Goal: Task Accomplishment & Management: Manage account settings

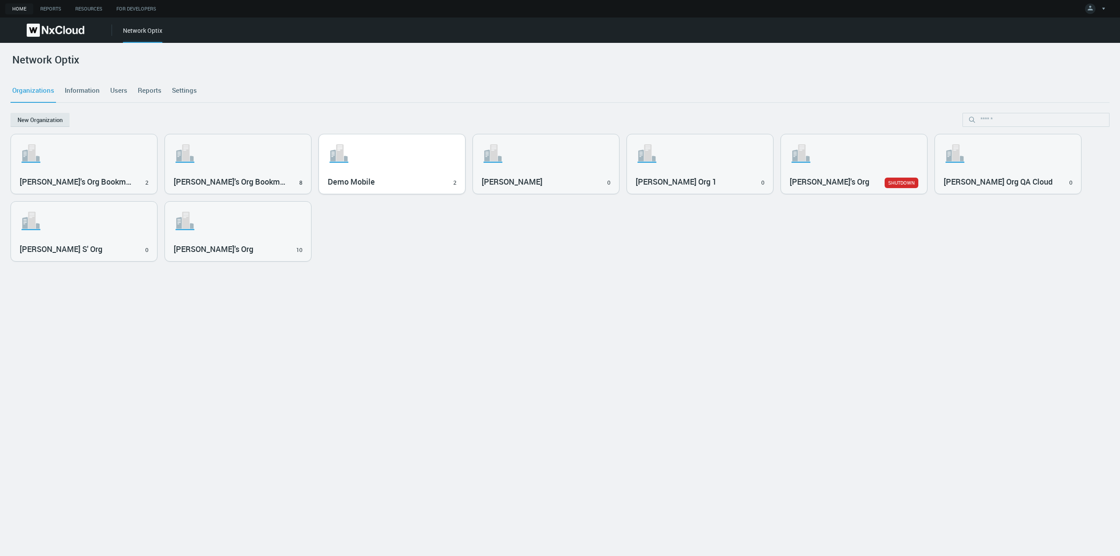
click at [377, 156] on svg-icon ".st1{fill:var(--svg-placeholder-elm2-color);} .st2{fill:var(--brand-core);} .st…" at bounding box center [392, 154] width 129 height 28
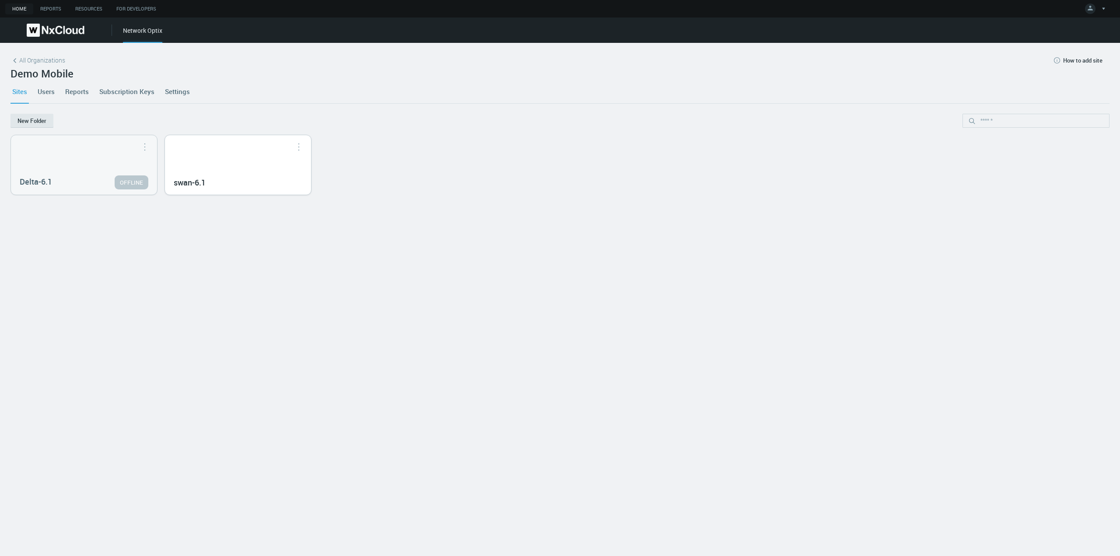
click at [234, 164] on div "swan-6.1" at bounding box center [238, 165] width 146 height 60
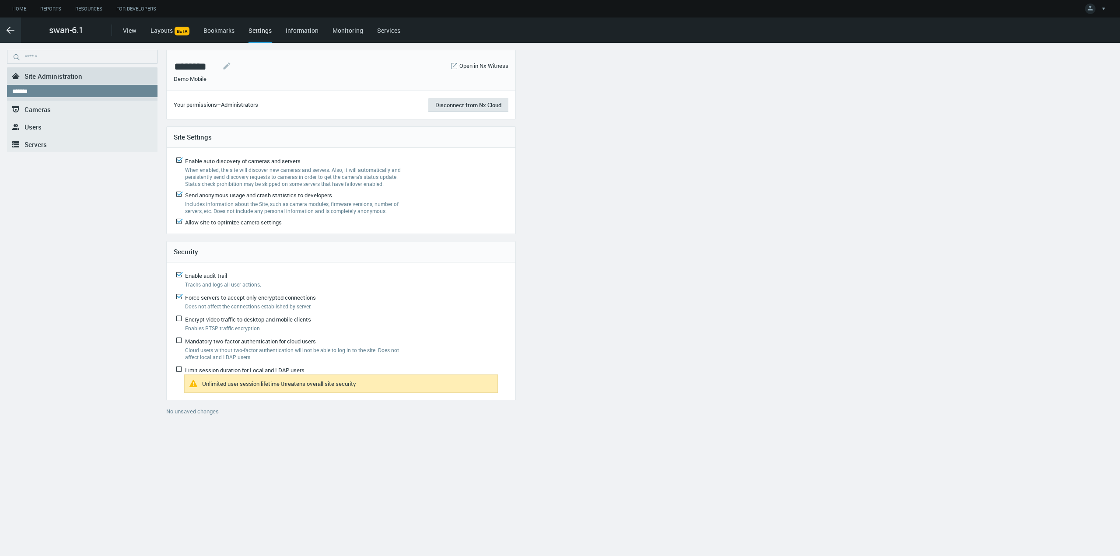
click at [10, 29] on icon ".arrow {fill-rule:evenodd;clip-rule:evenodd;fill:none;stroke:var(--btn-arrow-co…" at bounding box center [10, 30] width 11 height 11
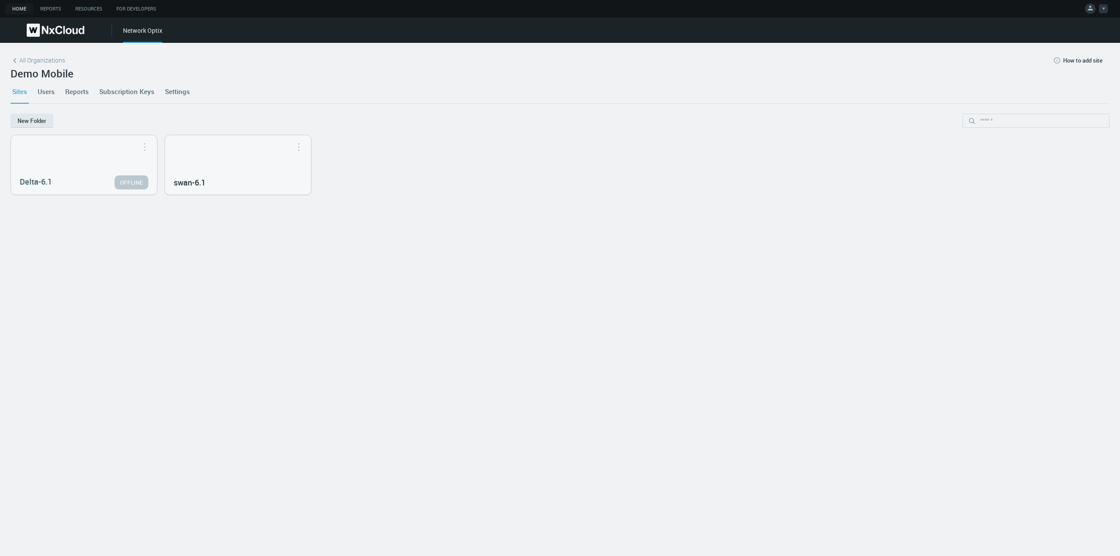
click at [1106, 11] on div at bounding box center [1103, 8] width 9 height 9
click at [1098, 28] on link "Account Settings" at bounding box center [1077, 24] width 84 height 11
click at [179, 86] on link "Settings" at bounding box center [177, 92] width 28 height 24
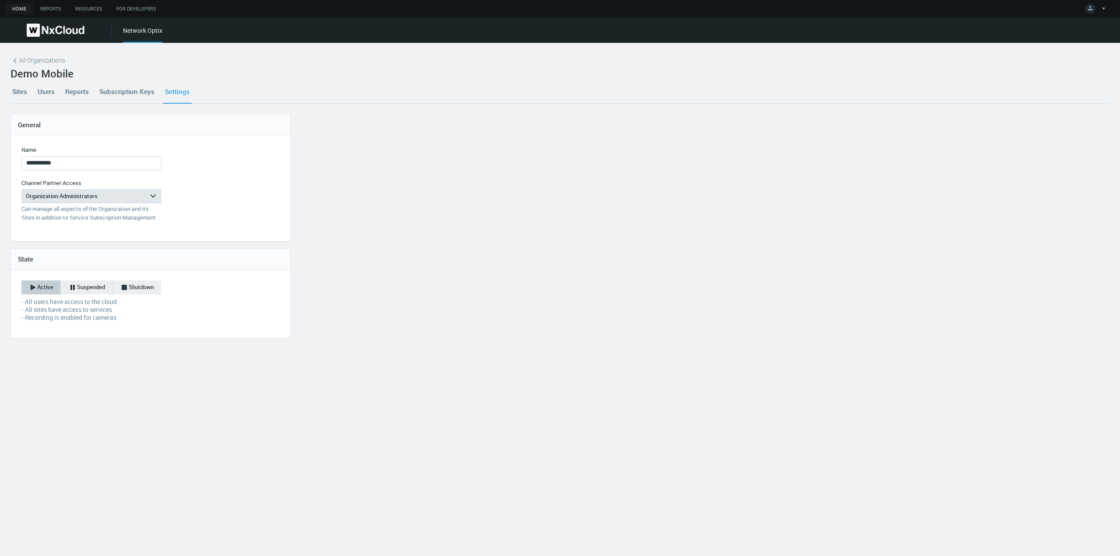
click at [144, 94] on link "Subscription Keys" at bounding box center [127, 92] width 59 height 24
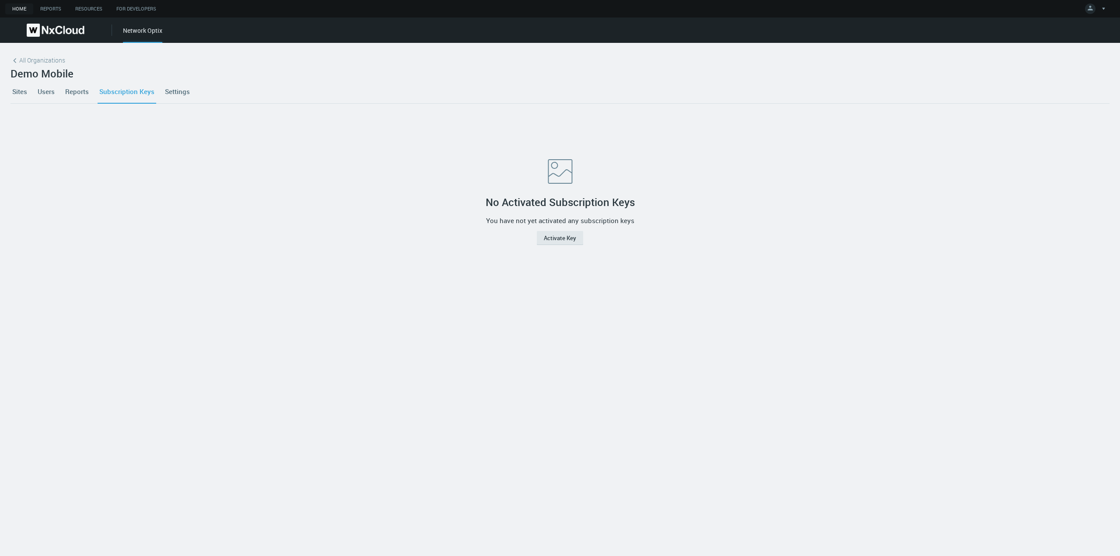
click at [65, 95] on link "Reports" at bounding box center [76, 92] width 27 height 24
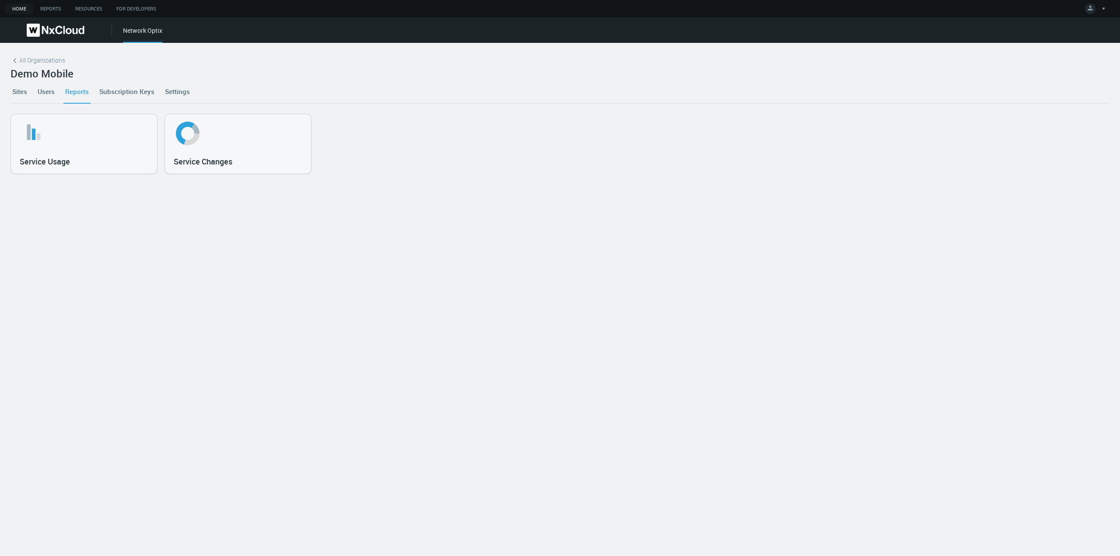
click at [49, 98] on link "Users" at bounding box center [46, 92] width 21 height 24
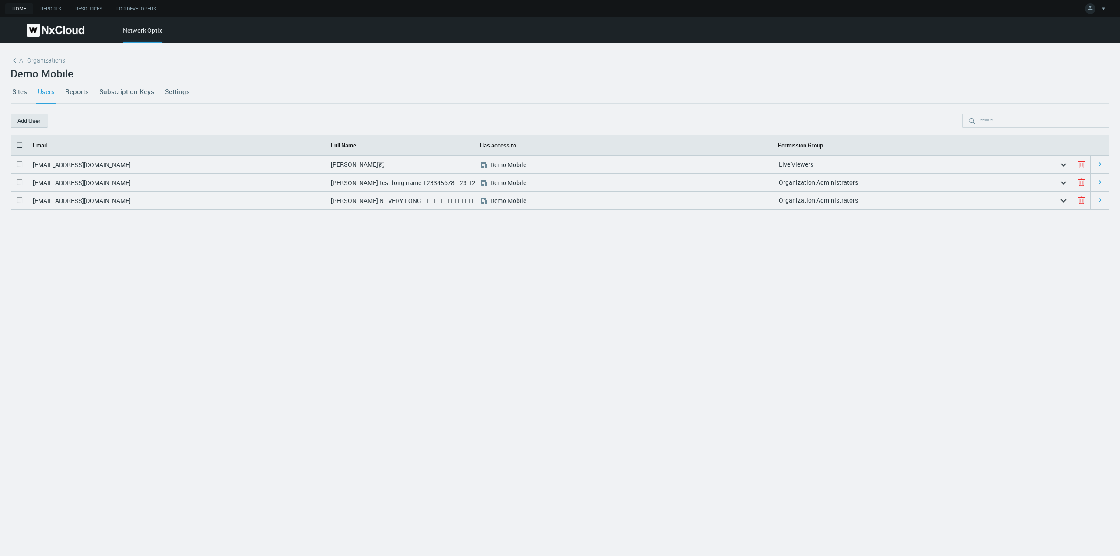
click at [875, 162] on div "Live Viewers" at bounding box center [917, 165] width 285 height 14
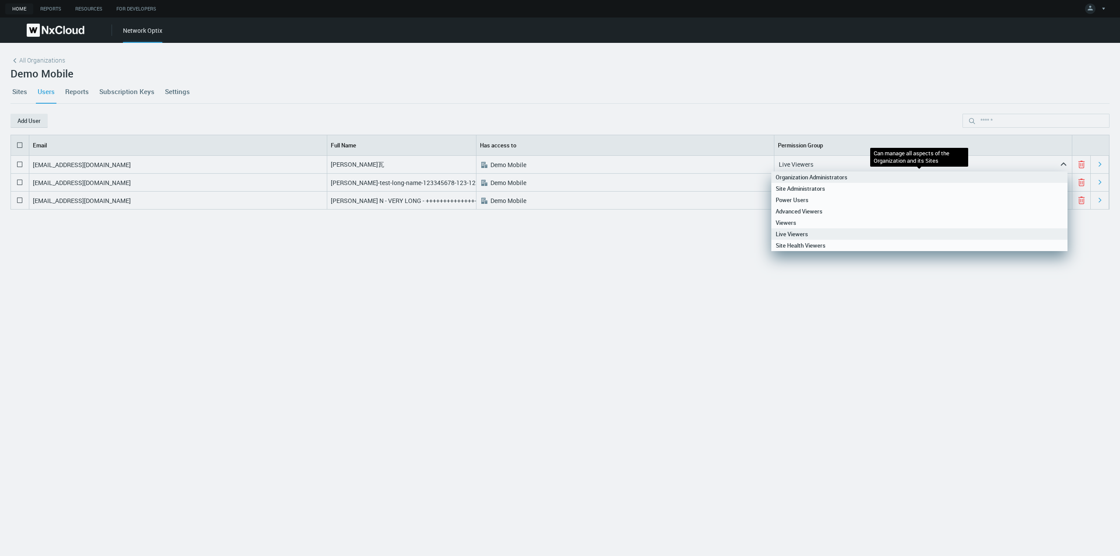
click at [816, 179] on nx-search-highlight "Organization Administrators" at bounding box center [812, 177] width 72 height 8
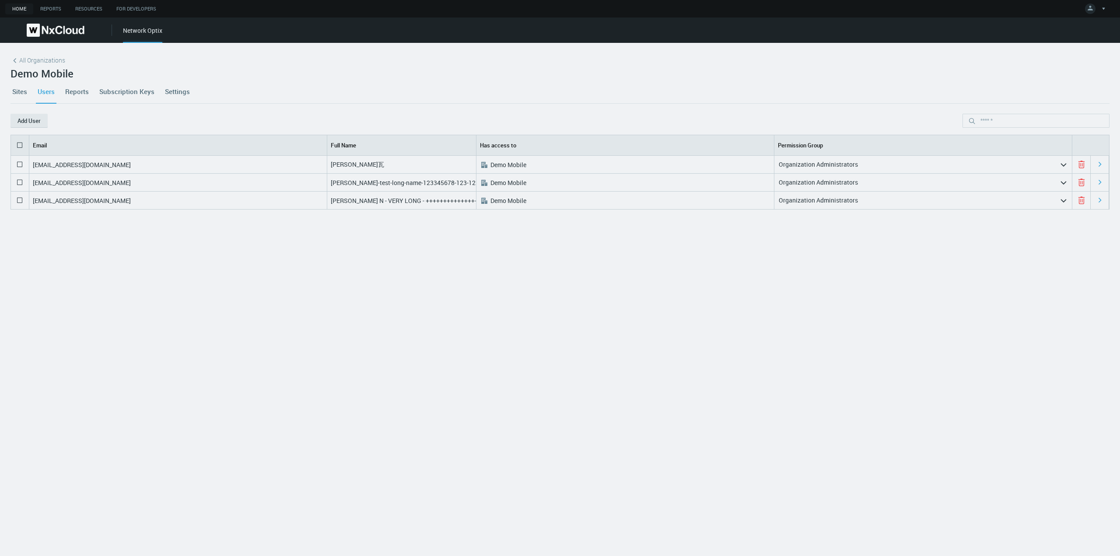
click at [737, 313] on div "amatveeva@networkoptix.com Александра 马特维瓦 .st0{fill:#A3B8C2;fill-rule:evenodd;…" at bounding box center [560, 344] width 1099 height 376
click at [182, 89] on link "Settings" at bounding box center [177, 92] width 28 height 24
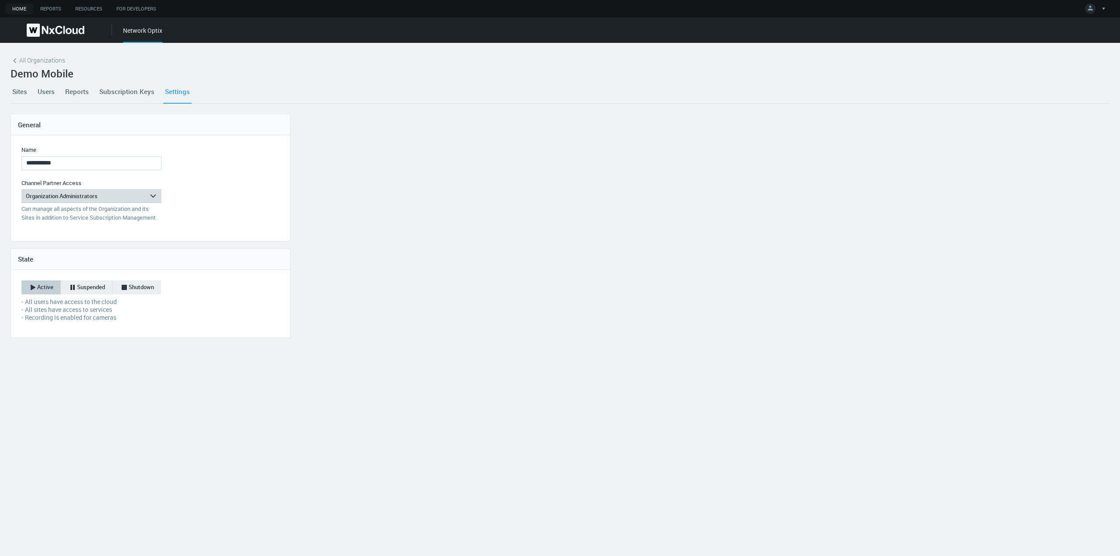
click at [123, 197] on div "Organization Administrators" at bounding box center [85, 196] width 128 height 14
click at [79, 221] on div "Site Health Viewers" at bounding box center [91, 219] width 131 height 11
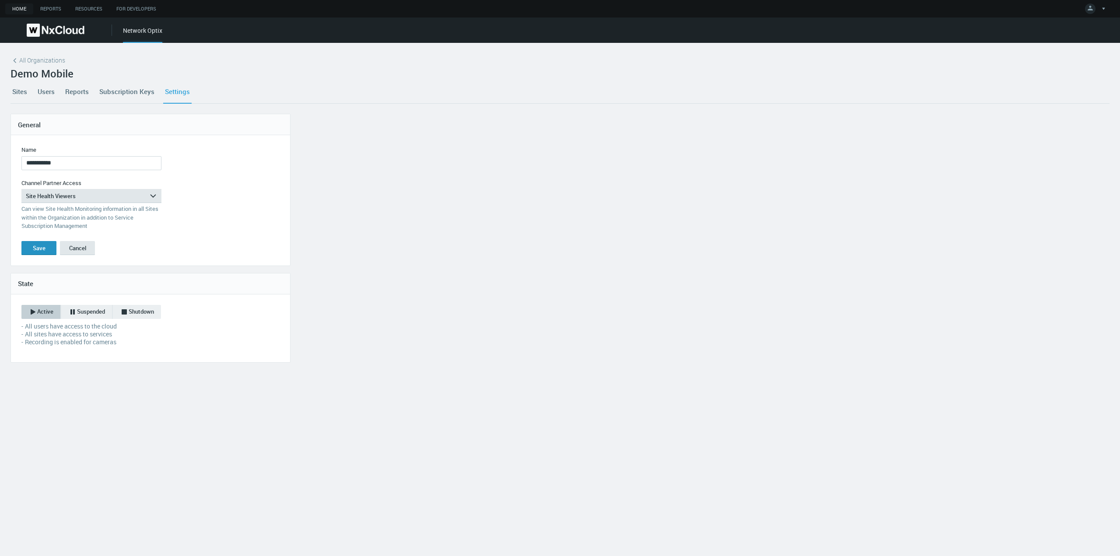
click at [34, 249] on div "Save" at bounding box center [39, 248] width 13 height 7
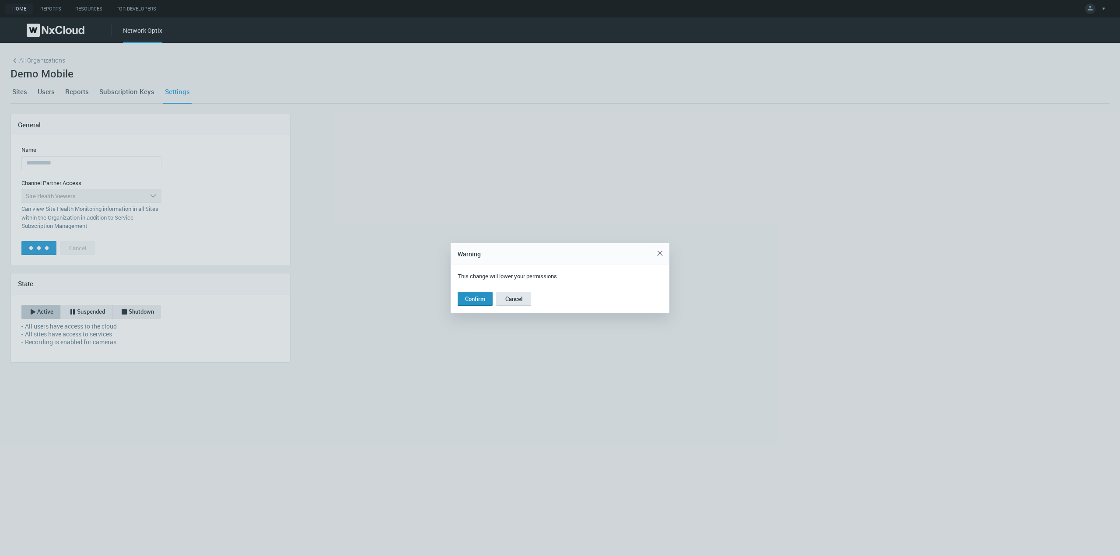
click at [468, 299] on button "Confirm" at bounding box center [475, 299] width 35 height 14
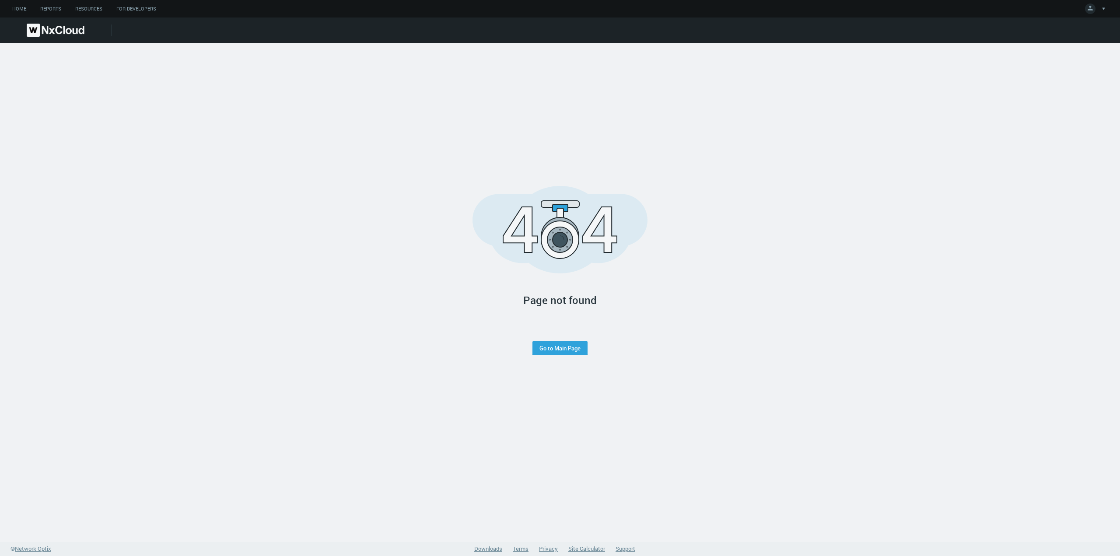
click at [80, 22] on nx-header-logo-area at bounding box center [56, 30] width 112 height 25
click at [75, 35] on img at bounding box center [56, 30] width 58 height 13
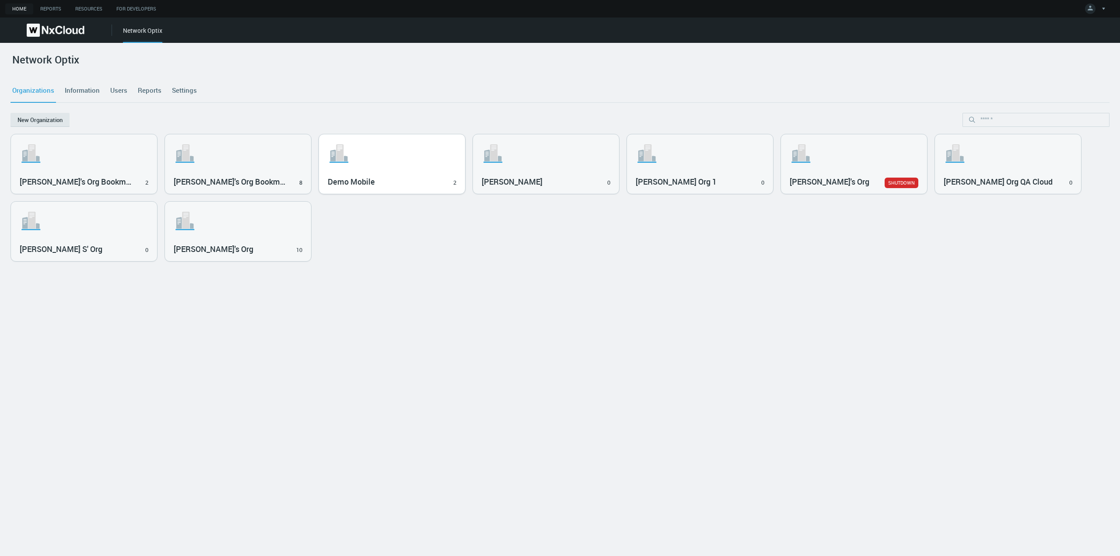
click at [349, 159] on icon ".st1{fill:var(--svg-placeholder-elm2-color);} .st2{fill:var(--brand-core);} .st…" at bounding box center [340, 154] width 24 height 28
